Goal: Task Accomplishment & Management: Complete application form

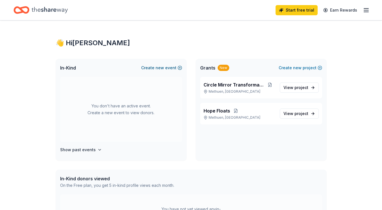
click at [159, 69] on span "new" at bounding box center [159, 67] width 8 height 7
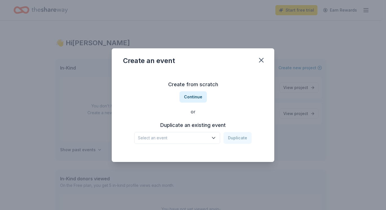
click at [216, 136] on icon "button" at bounding box center [214, 138] width 6 height 6
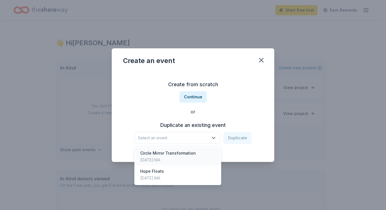
click at [207, 153] on div "Circle Mirror Transformation [DATE] · MA" at bounding box center [178, 156] width 84 height 18
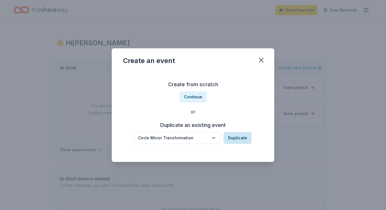
click at [228, 142] on button "Duplicate" at bounding box center [237, 138] width 28 height 12
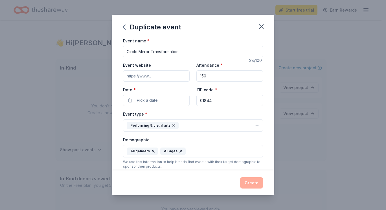
drag, startPoint x: 189, startPoint y: 51, endPoint x: 121, endPoint y: 50, distance: 68.3
click at [121, 50] on div "Event name * Circle Mirror Transformation 28 /100 Event website Attendance * 15…" at bounding box center [193, 103] width 163 height 133
type input "A Killer Night at Club 85"
click at [165, 79] on input "Event website" at bounding box center [156, 75] width 67 height 11
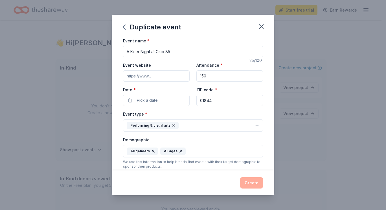
click at [155, 78] on input "Event website" at bounding box center [156, 75] width 67 height 11
click at [155, 77] on input "Event website" at bounding box center [156, 75] width 67 height 11
drag, startPoint x: 125, startPoint y: 76, endPoint x: 161, endPoint y: 74, distance: 36.1
click at [161, 74] on input "Event website" at bounding box center [156, 75] width 67 height 11
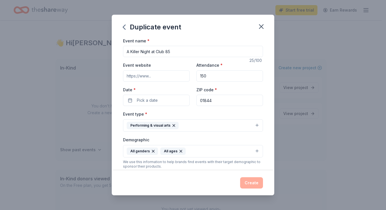
click at [161, 77] on input "Event website" at bounding box center [156, 75] width 67 height 11
paste input "[URL][DOMAIN_NAME]"
type input "[URL][DOMAIN_NAME]"
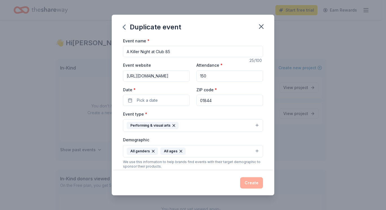
click at [209, 75] on input "150" at bounding box center [229, 75] width 67 height 11
type input "100"
click at [170, 96] on button "Pick a date" at bounding box center [156, 100] width 67 height 11
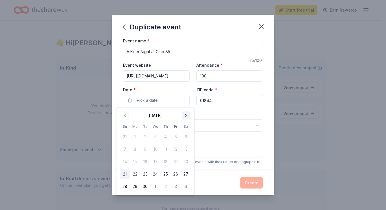
click at [189, 115] on button "Go to next month" at bounding box center [186, 115] width 8 height 8
click at [174, 172] on button "24" at bounding box center [176, 174] width 10 height 10
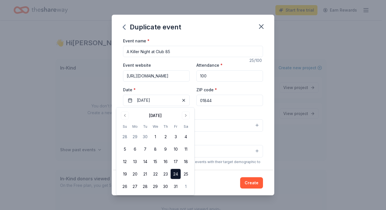
click at [234, 103] on input "01844" at bounding box center [229, 100] width 67 height 11
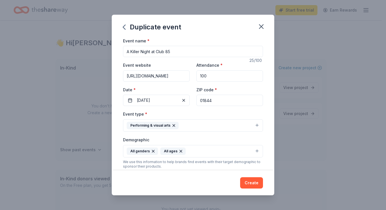
click at [201, 124] on button "Performing & visual arts" at bounding box center [193, 125] width 140 height 12
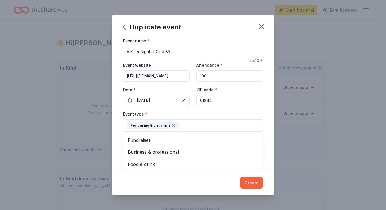
click at [206, 127] on button "Performing & visual arts" at bounding box center [193, 125] width 140 height 12
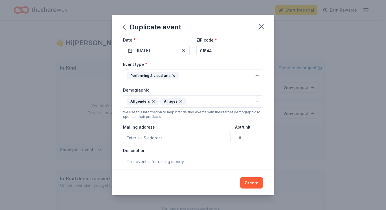
scroll to position [56, 0]
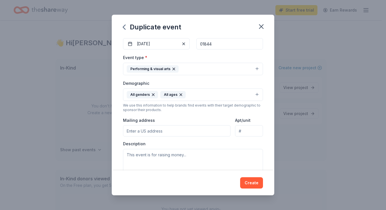
click at [253, 67] on button "Performing & visual arts" at bounding box center [193, 69] width 140 height 12
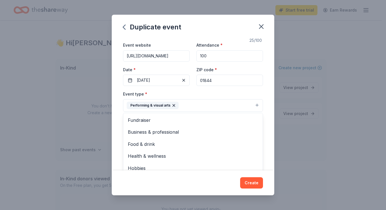
scroll to position [28, 0]
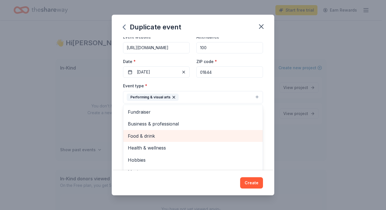
click at [159, 134] on span "Food & drink" at bounding box center [193, 135] width 130 height 7
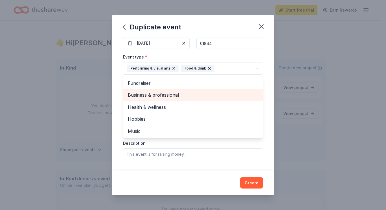
scroll to position [85, 0]
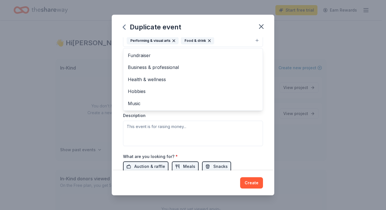
click at [263, 117] on div "Event name * A Killer Night at Club 85 25 /100 Event website https://www.blackd…" at bounding box center [193, 103] width 163 height 133
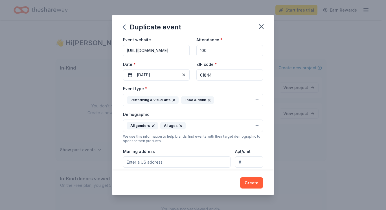
scroll to position [82, 0]
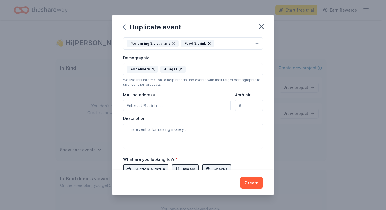
click at [254, 68] on button "All genders All ages" at bounding box center [193, 69] width 140 height 12
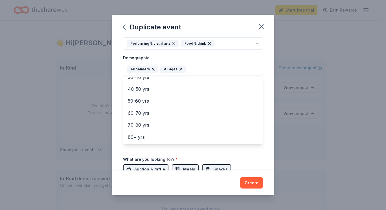
scroll to position [67, 0]
click at [264, 105] on div "Event name * A Killer Night at Club 85 25 /100 Event website https://www.blackd…" at bounding box center [193, 103] width 163 height 133
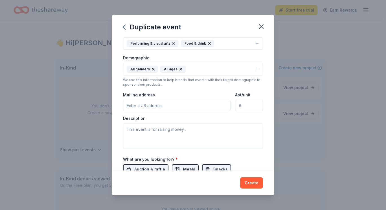
click at [150, 106] on input "Mailing address" at bounding box center [176, 105] width 107 height 11
click at [230, 114] on div "Event type * Performing & visual arts Food & drink Demographic All genders All …" at bounding box center [193, 88] width 140 height 120
click at [187, 106] on input "4 Hemenway St" at bounding box center [176, 105] width 107 height 11
type input "4 Hemenway St."
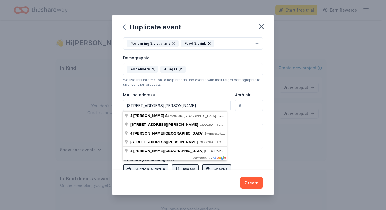
drag, startPoint x: 183, startPoint y: 104, endPoint x: 118, endPoint y: 99, distance: 65.1
click at [118, 100] on div "Event name * A Killer Night at Club 85 25 /100 Event website https://www.blackd…" at bounding box center [193, 103] width 163 height 133
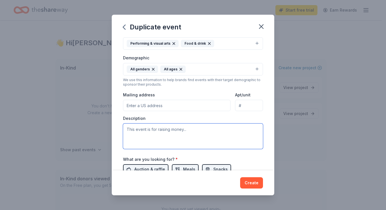
click at [153, 135] on textarea at bounding box center [193, 135] width 140 height 25
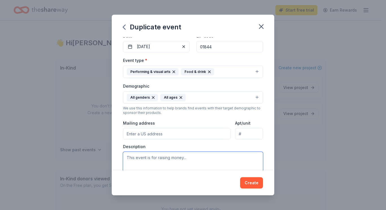
scroll to position [82, 0]
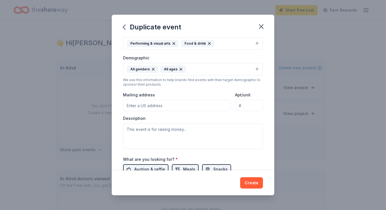
click at [147, 105] on input "Mailing address" at bounding box center [176, 105] width 107 height 11
type input "200 Broadway, Methuen, MA, 01844"
click at [174, 128] on textarea at bounding box center [193, 135] width 140 height 25
click at [145, 129] on textarea at bounding box center [193, 135] width 140 height 25
paste textarea "Travel back to the 80s where disco isn’t the only thing that’s dead. Lane and W…"
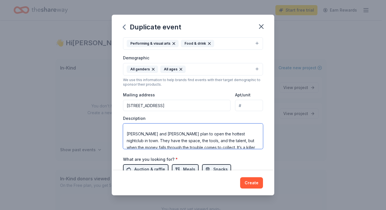
scroll to position [0, 0]
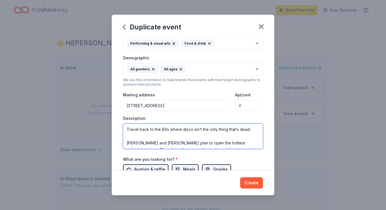
click at [126, 142] on textarea "Travel back to the 80s where disco isn’t the only thing that’s dead. Lane and W…" at bounding box center [193, 135] width 140 height 25
click at [158, 136] on textarea "Travel back to the 80s where disco isn’t the only thing that’s dead. Lane and W…" at bounding box center [193, 135] width 140 height 25
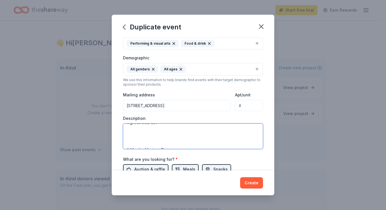
scroll to position [45, 0]
click at [126, 135] on textarea "Travel back to the 80s where disco isn’t the only thing that’s dead. Lane and h…" at bounding box center [193, 135] width 140 height 25
click at [127, 142] on textarea "Travel back to the 80s where disco isn’t the only thing that’s dead. Lane and h…" at bounding box center [193, 135] width 140 height 25
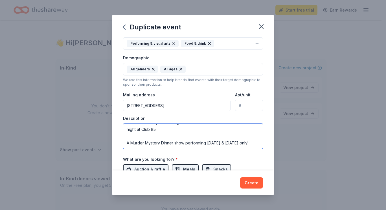
click at [206, 143] on textarea "Travel back to the 80s where disco isn’t the only thing that’s dead. Lane and h…" at bounding box center [193, 135] width 140 height 25
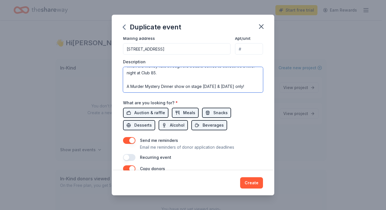
scroll to position [166, 0]
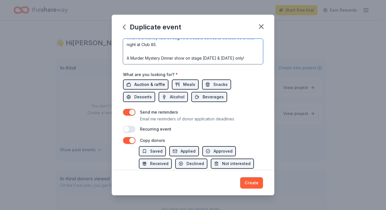
type textarea "Travel back to the 80s where disco isn’t the only thing that’s dead. Lane and h…"
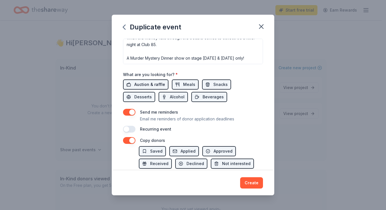
click at [147, 85] on span "Auction & raffle" at bounding box center [149, 84] width 31 height 7
click at [147, 96] on span "Desserts" at bounding box center [142, 96] width 17 height 7
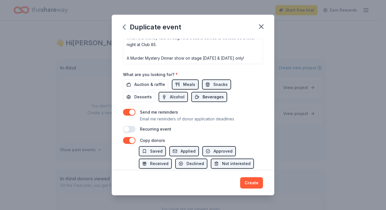
click at [217, 100] on span "Beverages" at bounding box center [213, 96] width 21 height 7
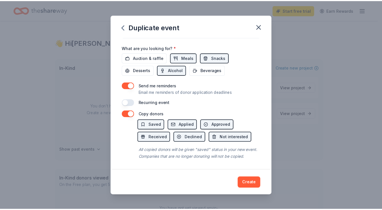
scroll to position [200, 0]
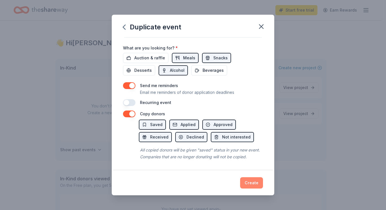
click at [252, 183] on button "Create" at bounding box center [251, 182] width 23 height 11
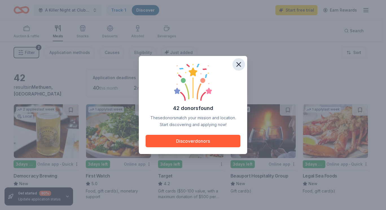
click at [241, 65] on icon "button" at bounding box center [239, 64] width 8 height 8
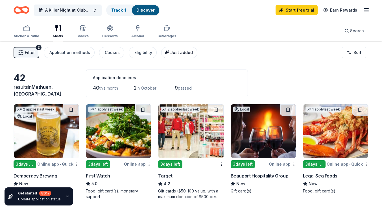
click at [183, 52] on span "Just added" at bounding box center [181, 52] width 23 height 5
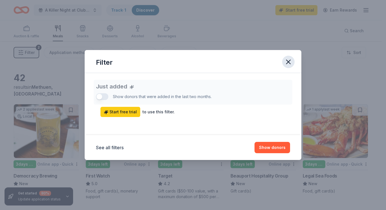
click at [290, 59] on icon "button" at bounding box center [288, 62] width 8 height 8
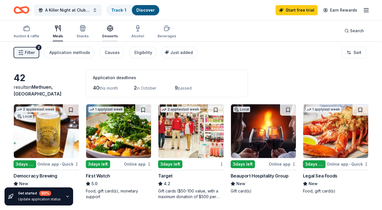
click at [107, 33] on div "Desserts" at bounding box center [110, 32] width 16 height 14
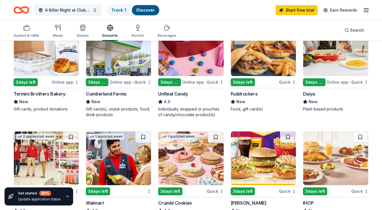
scroll to position [197, 0]
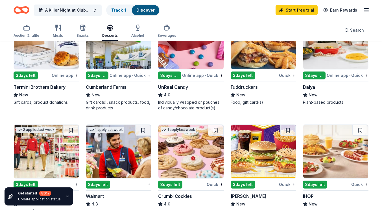
click at [188, 145] on img at bounding box center [190, 151] width 65 height 54
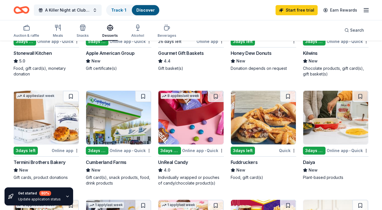
scroll to position [113, 0]
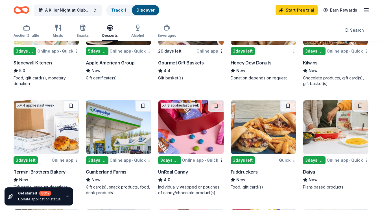
click at [255, 124] on img at bounding box center [263, 127] width 65 height 54
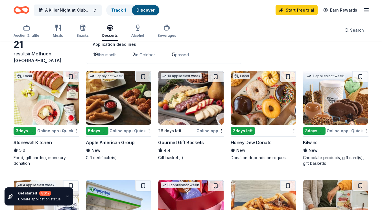
scroll to position [28, 0]
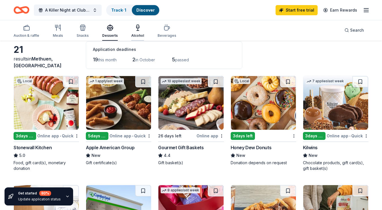
click at [135, 31] on div "Alcohol" at bounding box center [137, 31] width 13 height 14
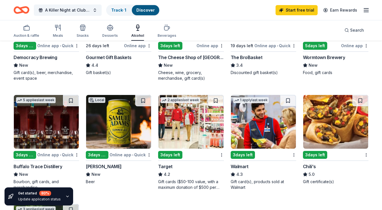
scroll to position [113, 0]
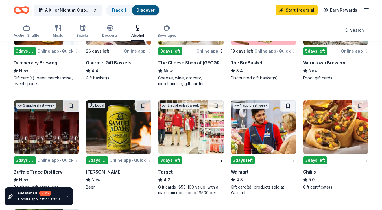
click at [322, 119] on img at bounding box center [335, 127] width 65 height 54
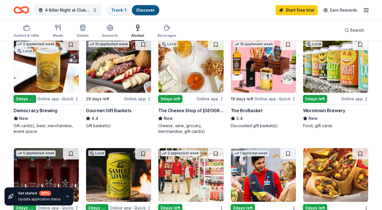
scroll to position [56, 0]
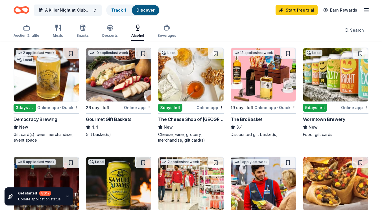
click at [35, 89] on img at bounding box center [46, 75] width 65 height 54
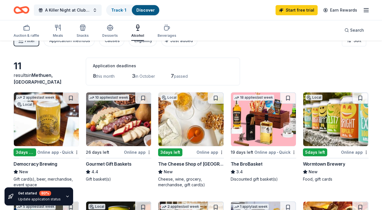
scroll to position [0, 0]
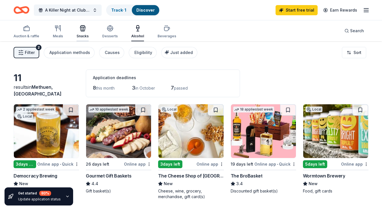
click at [83, 30] on icon "button" at bounding box center [82, 28] width 7 height 7
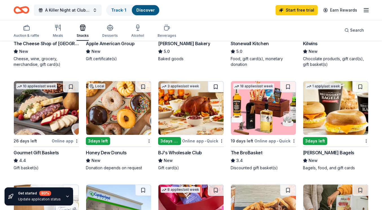
scroll to position [141, 0]
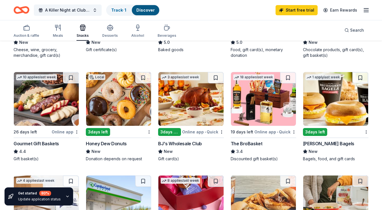
click at [199, 113] on img at bounding box center [190, 99] width 65 height 54
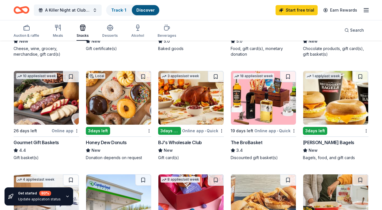
scroll to position [169, 0]
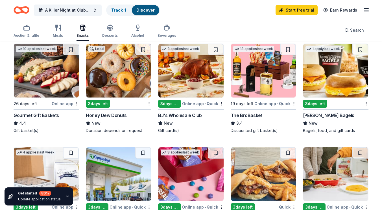
click at [130, 79] on img at bounding box center [118, 71] width 65 height 54
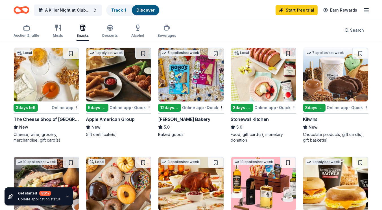
scroll to position [0, 0]
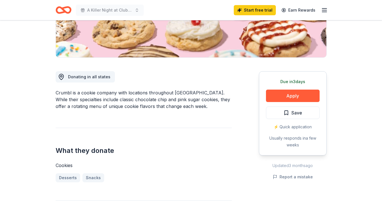
scroll to position [141, 0]
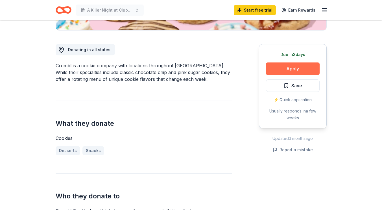
click at [296, 70] on button "Apply" at bounding box center [293, 68] width 54 height 12
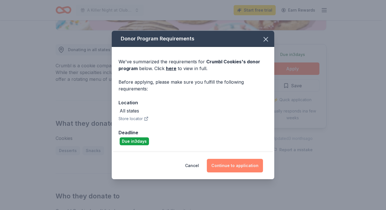
click at [226, 163] on button "Continue to application" at bounding box center [235, 166] width 56 height 14
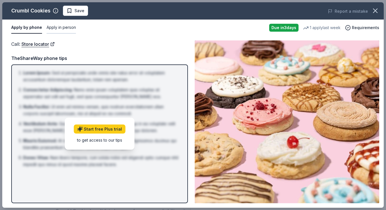
click at [53, 25] on button "Apply in person" at bounding box center [61, 28] width 29 height 12
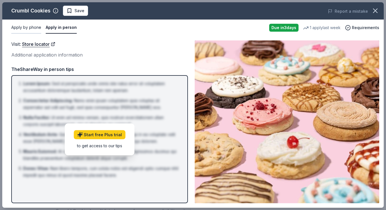
click at [17, 25] on button "Apply by phone" at bounding box center [26, 28] width 30 height 12
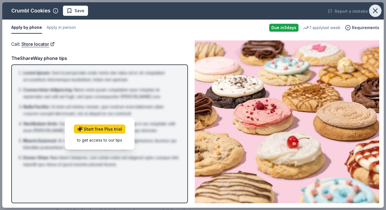
click at [372, 12] on icon "button" at bounding box center [375, 11] width 8 height 8
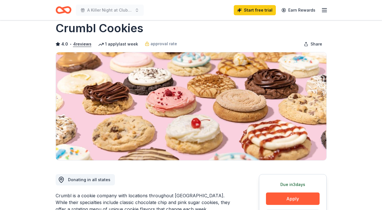
scroll to position [0, 0]
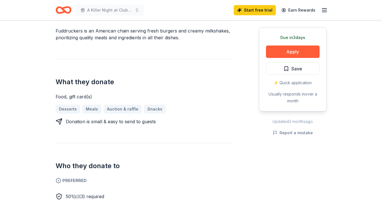
scroll to position [169, 0]
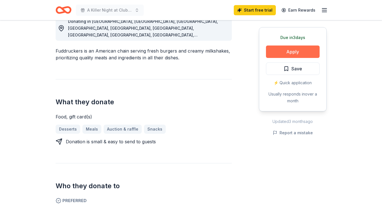
click at [293, 54] on button "Apply" at bounding box center [293, 51] width 54 height 12
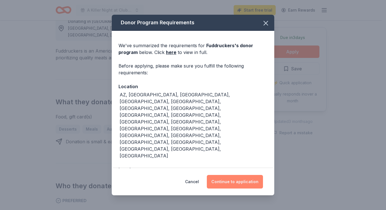
click at [231, 175] on button "Continue to application" at bounding box center [235, 182] width 56 height 14
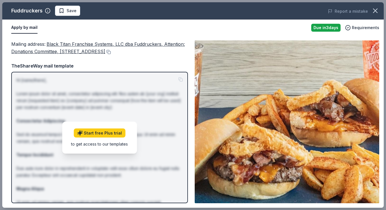
drag, startPoint x: 11, startPoint y: 42, endPoint x: 184, endPoint y: 50, distance: 173.4
click at [184, 50] on div "Mailing address : Black Titan Franchise Systems, LLC dba Fuddruckers, Attention…" at bounding box center [192, 122] width 381 height 172
click at [111, 51] on button at bounding box center [108, 52] width 6 height 5
click at [374, 10] on icon "button" at bounding box center [375, 11] width 4 height 4
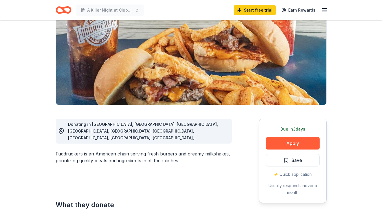
scroll to position [0, 0]
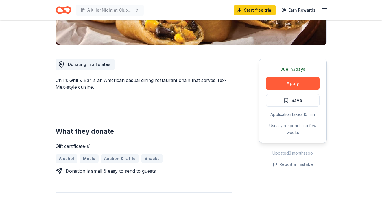
scroll to position [85, 0]
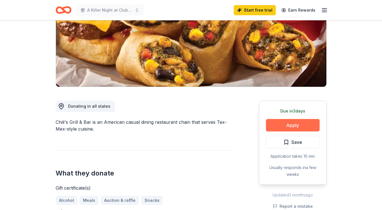
click at [282, 122] on button "Apply" at bounding box center [293, 125] width 54 height 12
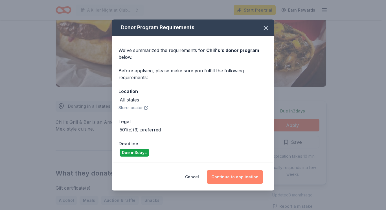
click at [235, 174] on button "Continue to application" at bounding box center [235, 177] width 56 height 14
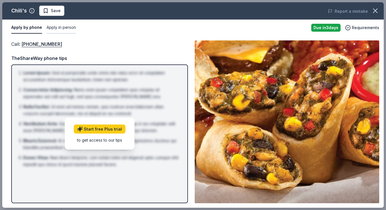
click at [67, 28] on button "Apply in person" at bounding box center [61, 28] width 29 height 12
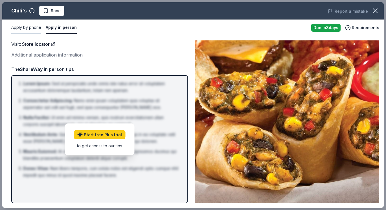
click at [34, 24] on button "Apply by phone" at bounding box center [26, 28] width 30 height 12
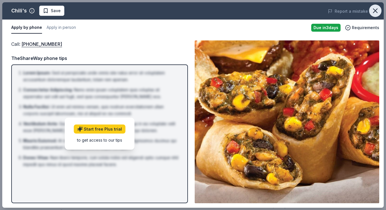
click at [376, 11] on icon "button" at bounding box center [375, 11] width 4 height 4
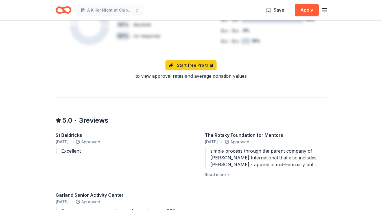
scroll to position [480, 0]
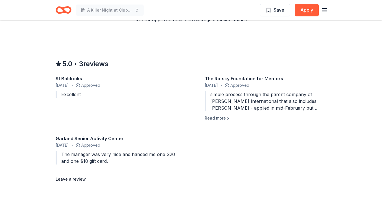
click at [221, 119] on button "Read more" at bounding box center [218, 118] width 26 height 7
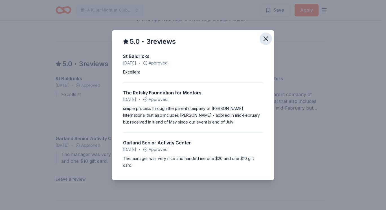
click at [267, 38] on icon "button" at bounding box center [266, 39] width 8 height 8
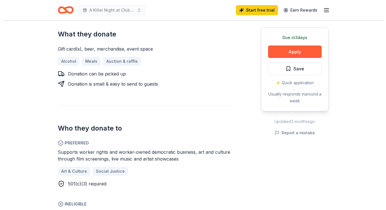
scroll to position [226, 0]
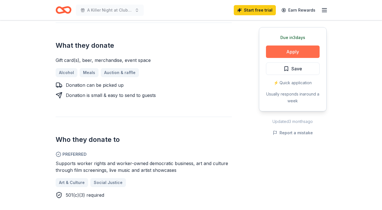
click at [309, 51] on button "Apply" at bounding box center [293, 51] width 54 height 12
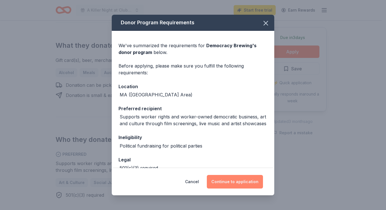
click at [253, 179] on button "Continue to application" at bounding box center [235, 182] width 56 height 14
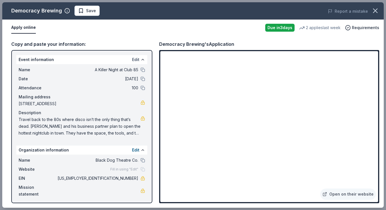
click at [135, 59] on button "Edit" at bounding box center [135, 59] width 7 height 7
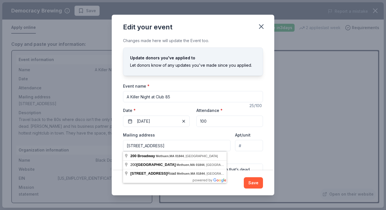
drag, startPoint x: 199, startPoint y: 146, endPoint x: 110, endPoint y: 142, distance: 88.7
click at [111, 142] on div "Edit your event Changes made here will update the Event too. Update donors you'…" at bounding box center [193, 105] width 386 height 210
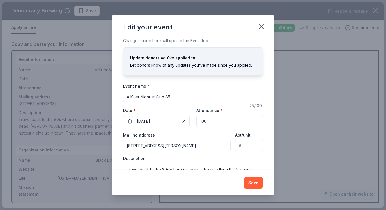
type input "4 Hemenway Street, Methuen, MA, 01844"
click at [257, 181] on button "Save" at bounding box center [253, 182] width 19 height 11
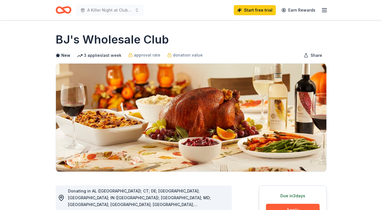
click at [276, 203] on button "Apply" at bounding box center [293, 209] width 54 height 12
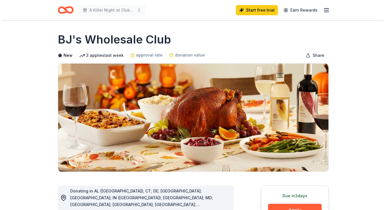
scroll to position [85, 0]
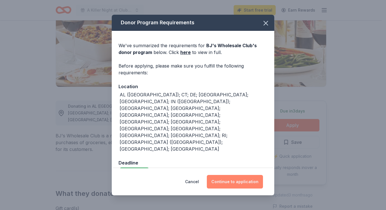
click at [256, 175] on button "Continue to application" at bounding box center [235, 182] width 56 height 14
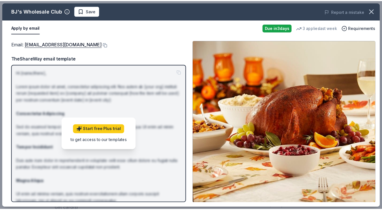
scroll to position [0, 0]
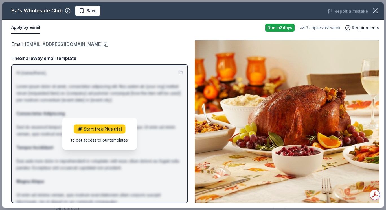
click at [57, 44] on link "[EMAIL_ADDRESS][DOMAIN_NAME]" at bounding box center [64, 43] width 78 height 7
click at [377, 11] on icon "button" at bounding box center [375, 11] width 8 height 8
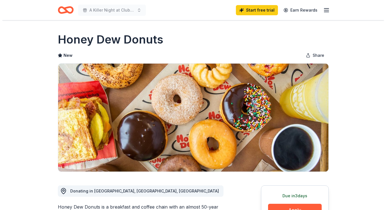
scroll to position [56, 0]
